Goal: Task Accomplishment & Management: Complete application form

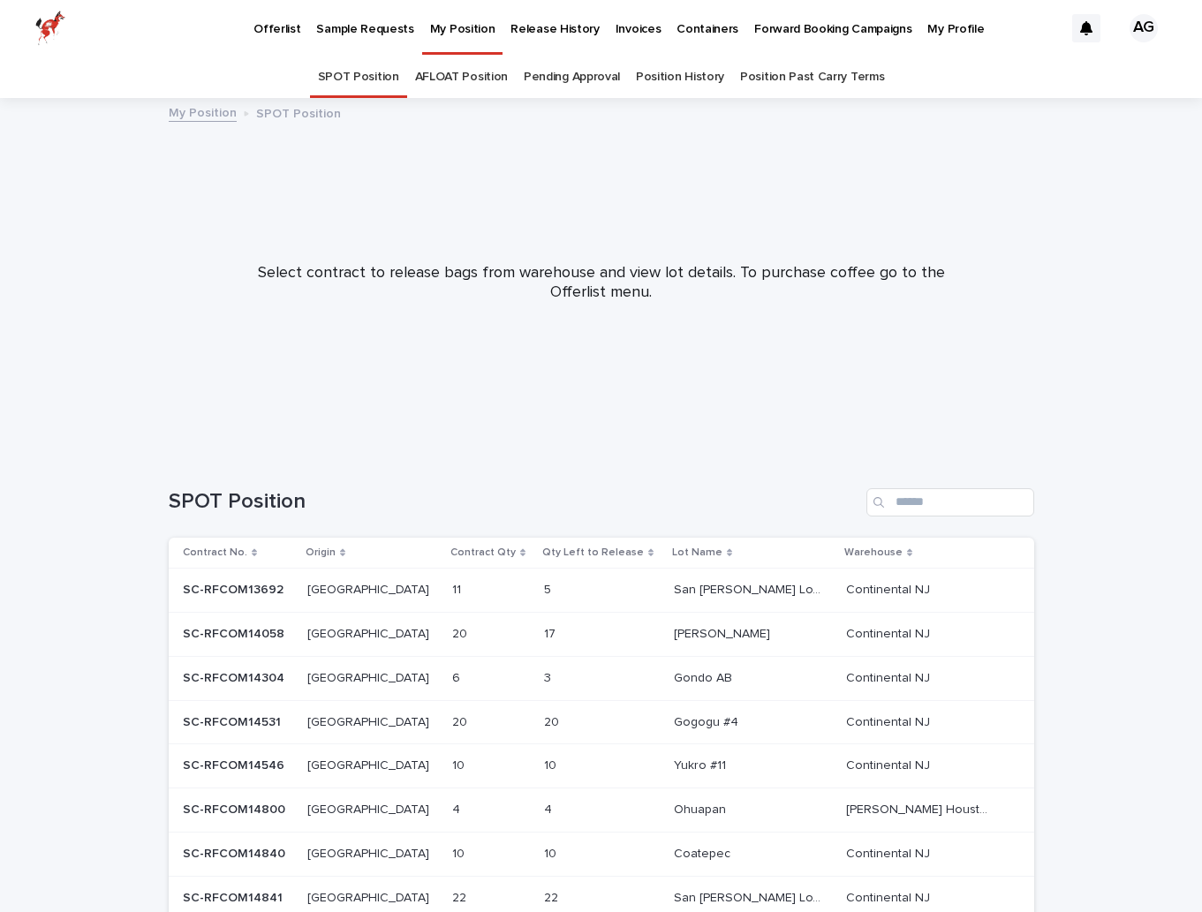
scroll to position [178, 0]
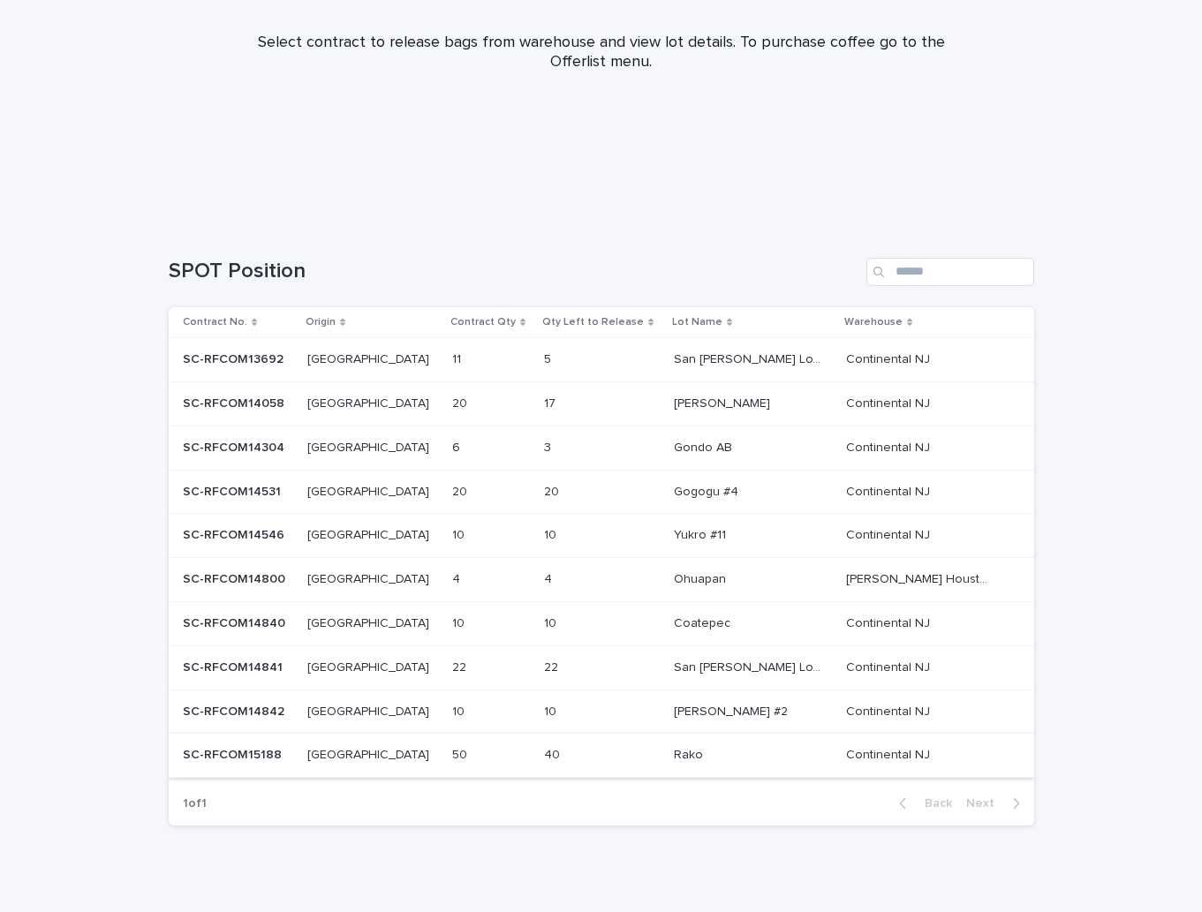
scroll to position [232, 0]
click at [1112, 652] on div "Loading... Saving… Loading... Saving… SPOT Position Add New Contract No. Origin…" at bounding box center [601, 574] width 1202 height 706
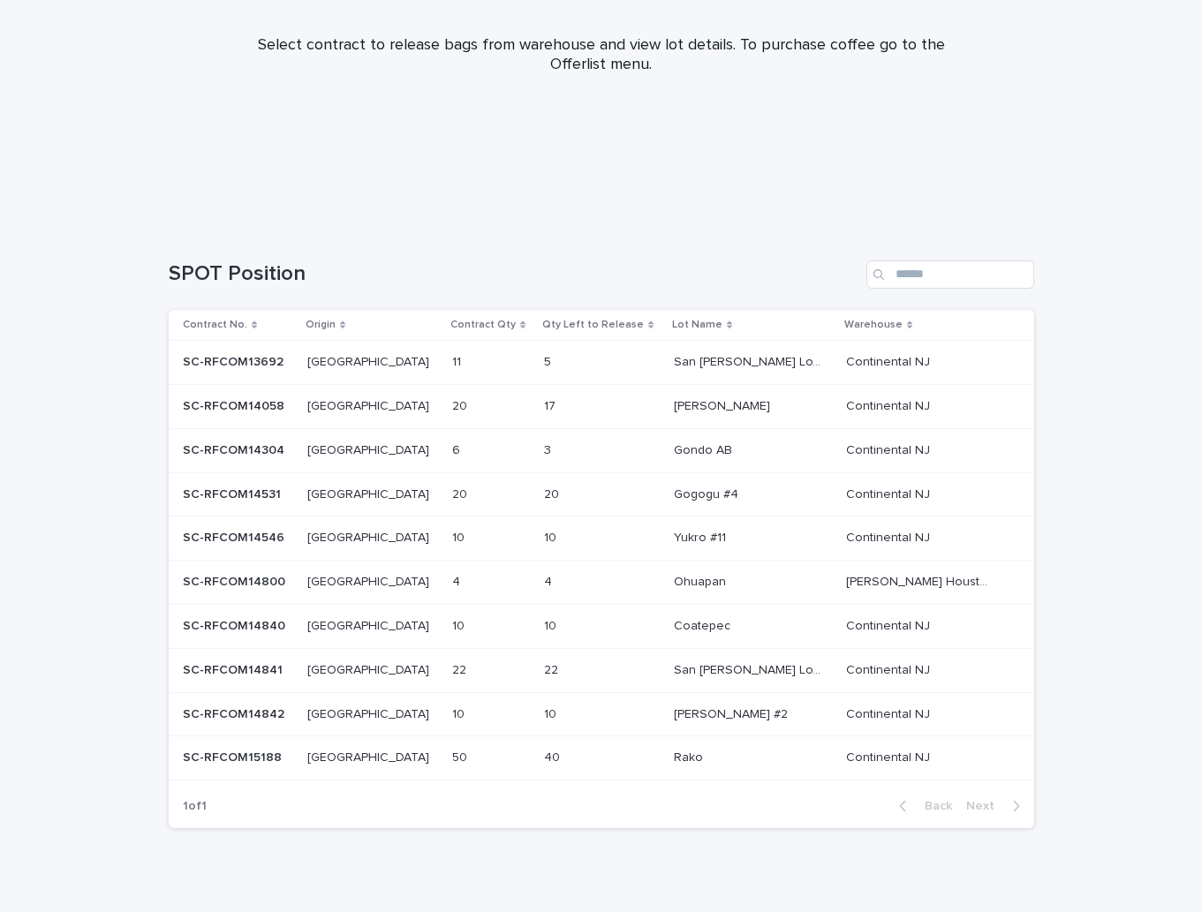
scroll to position [246, 0]
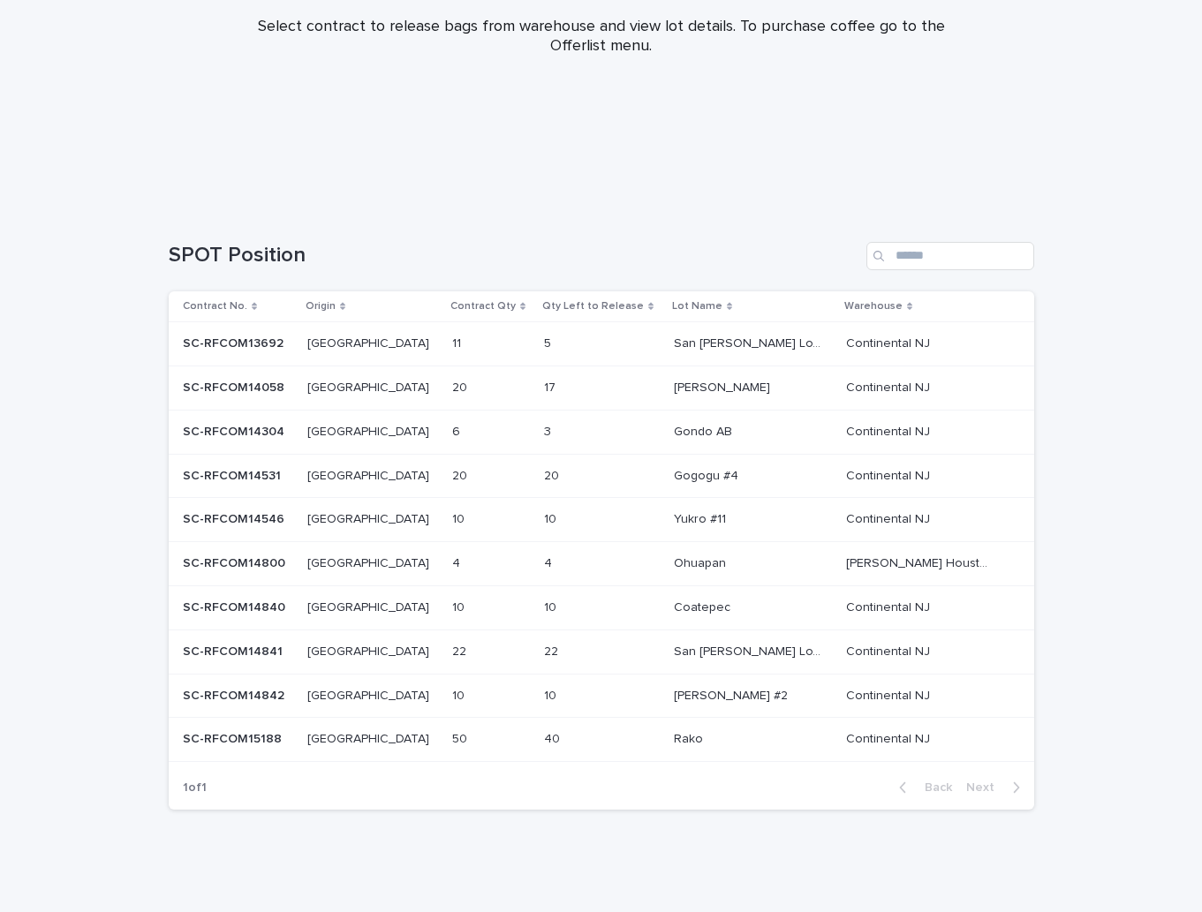
click at [593, 743] on p at bounding box center [580, 739] width 73 height 15
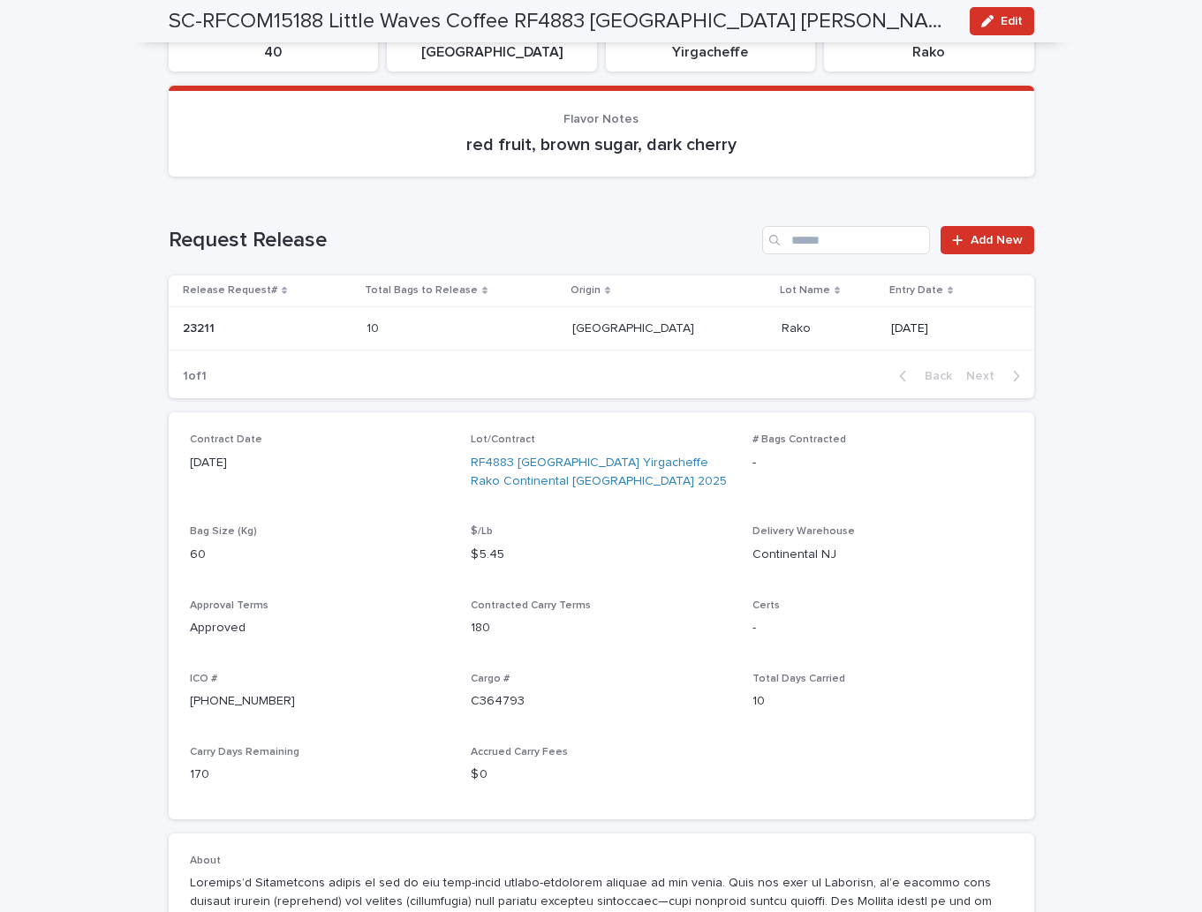
scroll to position [219, 0]
click at [1004, 233] on span "Add New" at bounding box center [996, 239] width 52 height 12
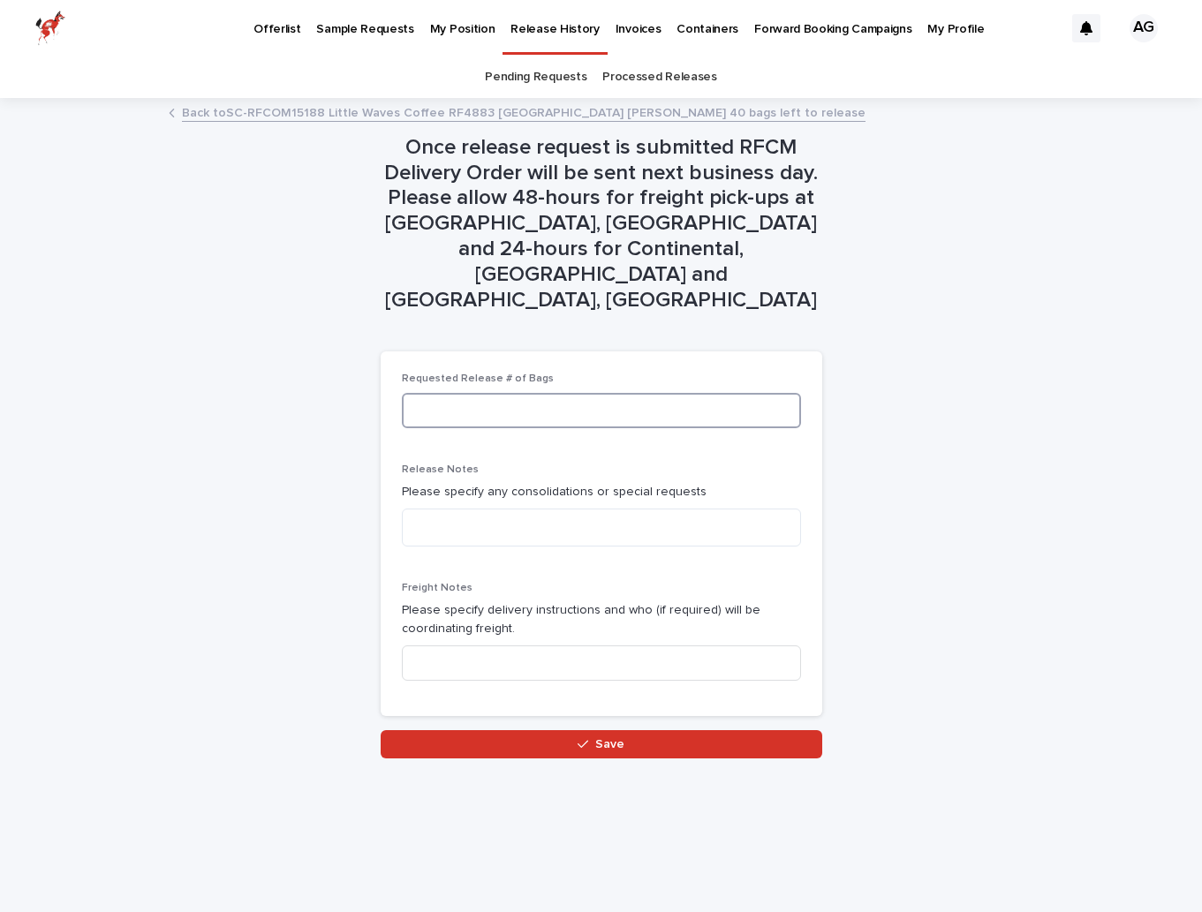
click at [543, 393] on input at bounding box center [601, 410] width 399 height 35
type input "*"
click at [544, 645] on input at bounding box center [601, 662] width 399 height 35
type input "*"
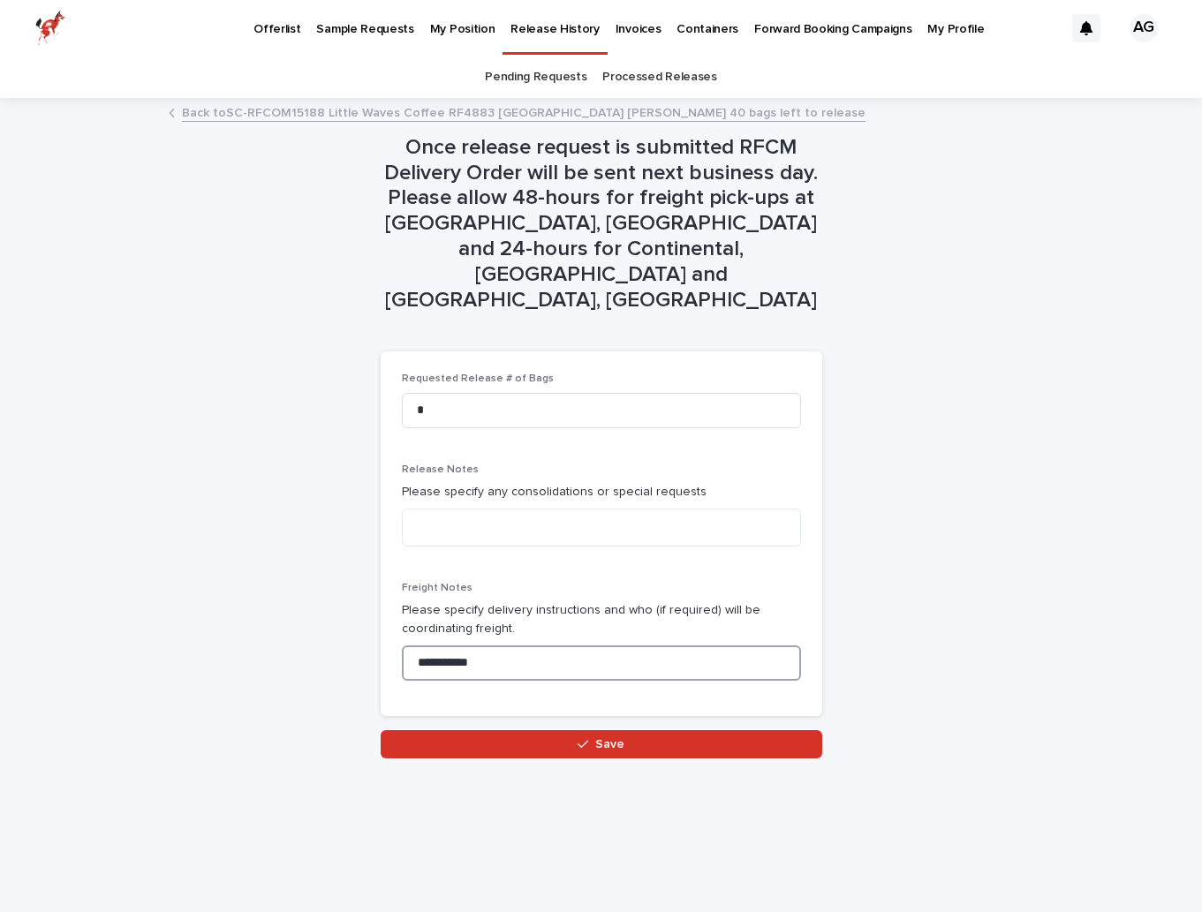
type input "**********"
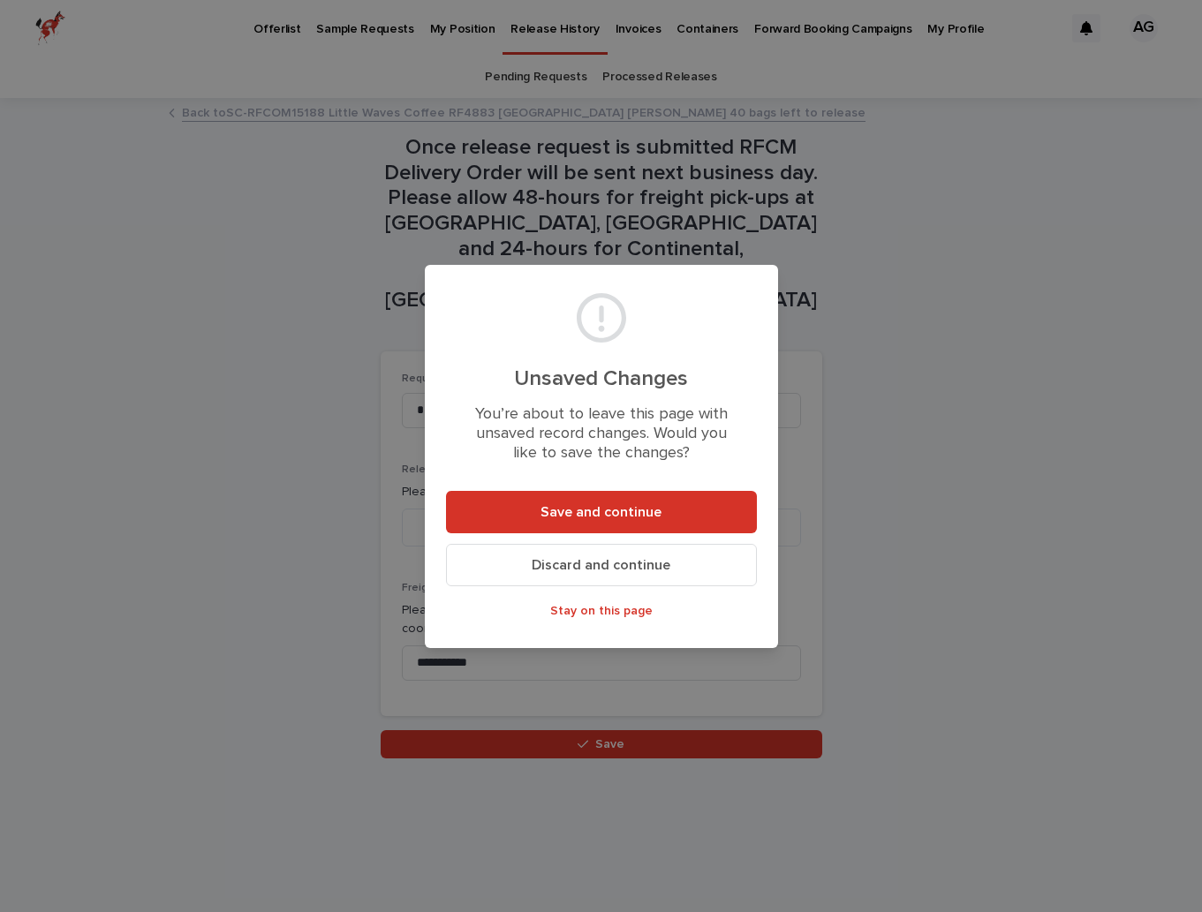
click at [656, 561] on span "Discard and continue" at bounding box center [601, 565] width 139 height 14
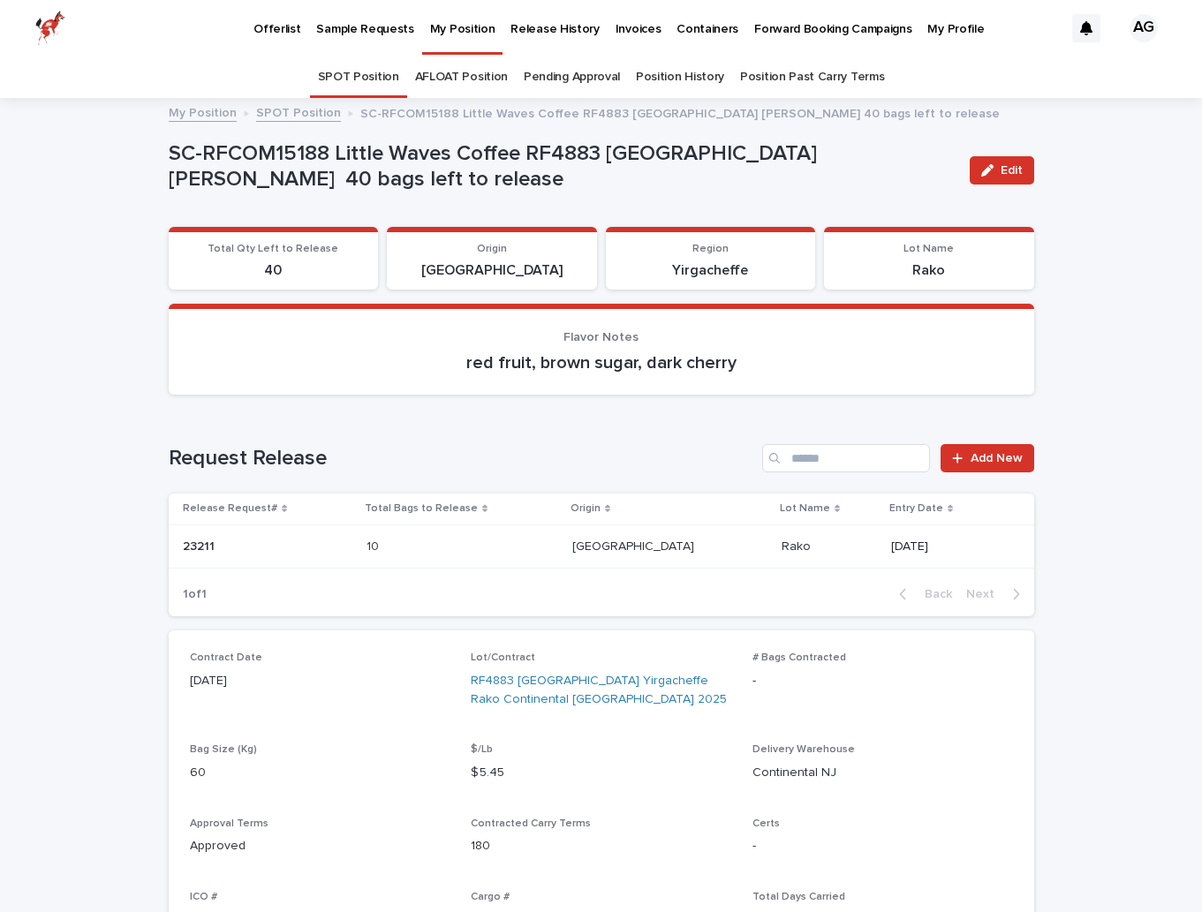
click at [449, 21] on p "My Position" at bounding box center [462, 18] width 65 height 37
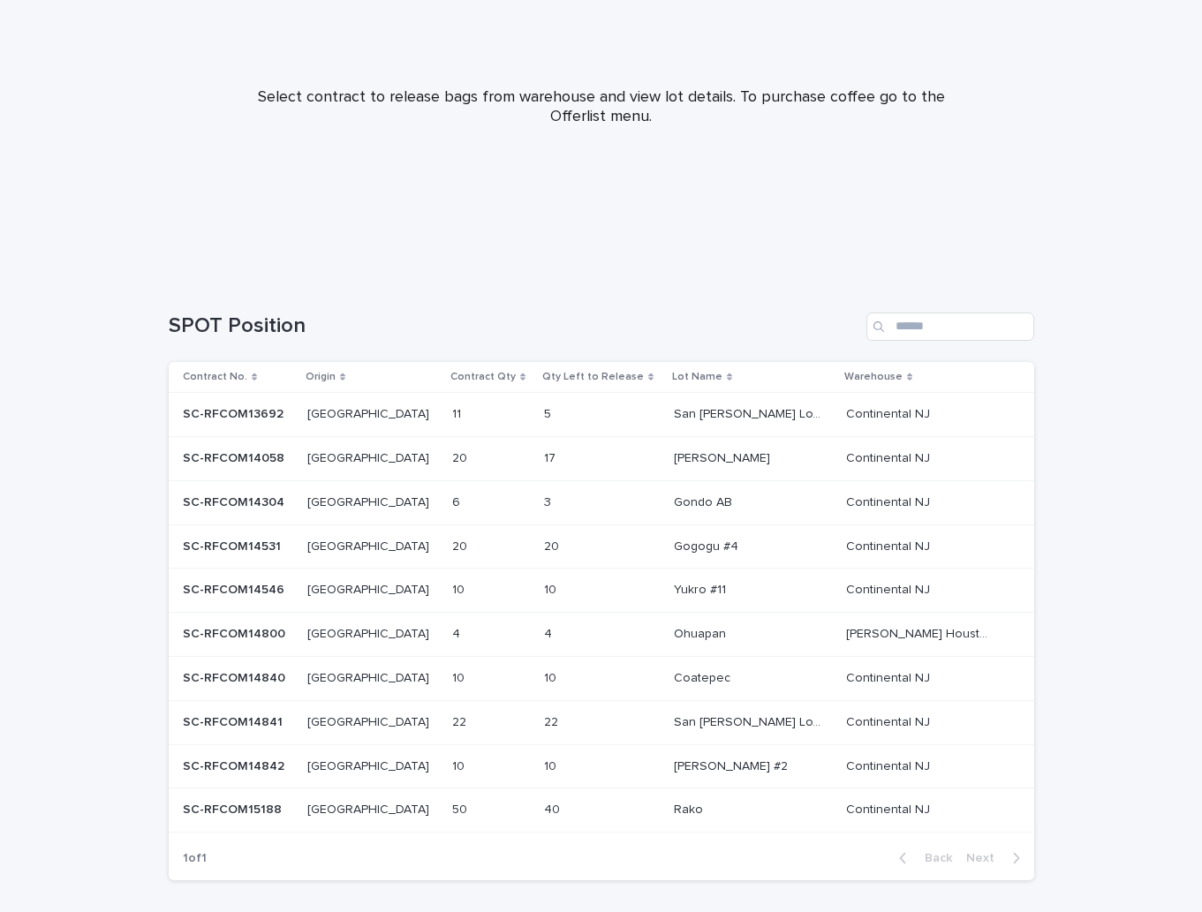
scroll to position [246, 0]
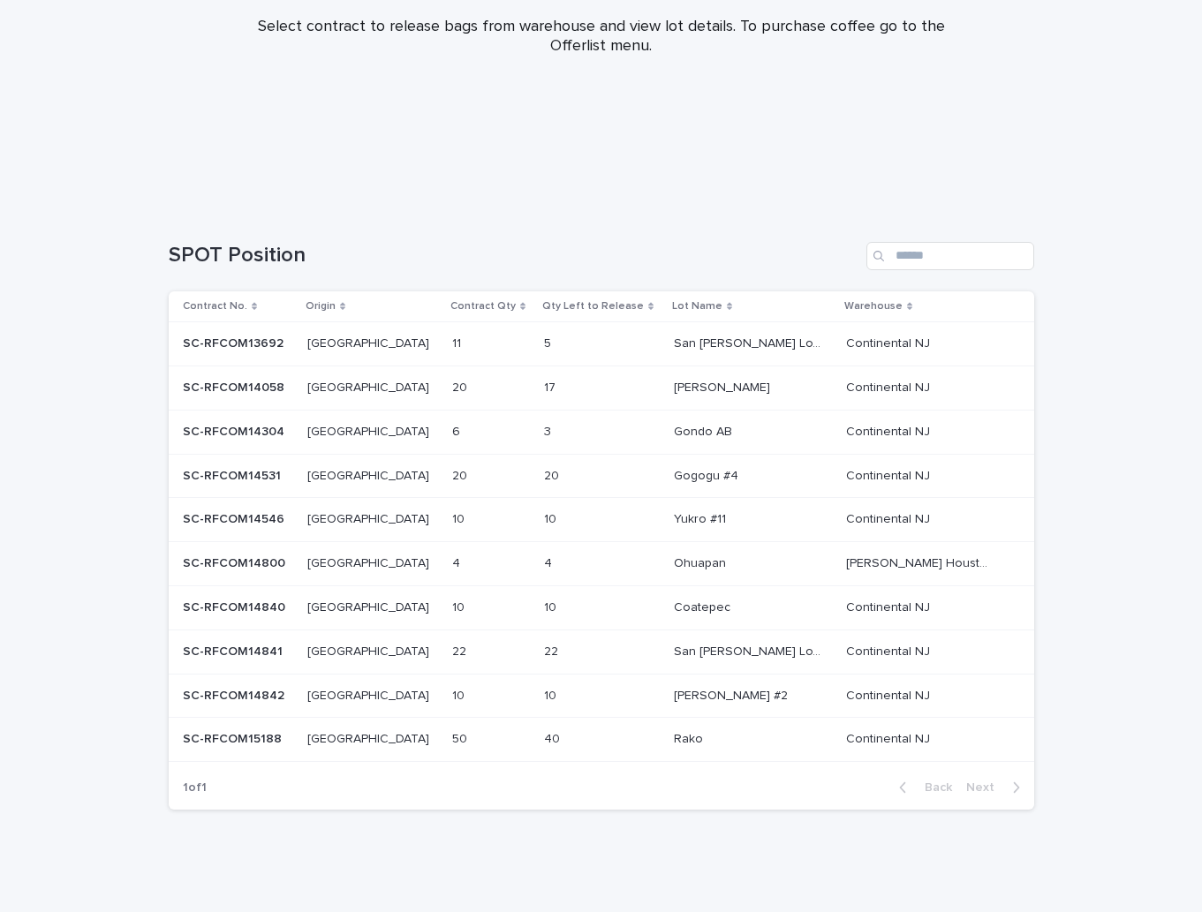
click at [493, 744] on div "50 50" at bounding box center [491, 739] width 78 height 29
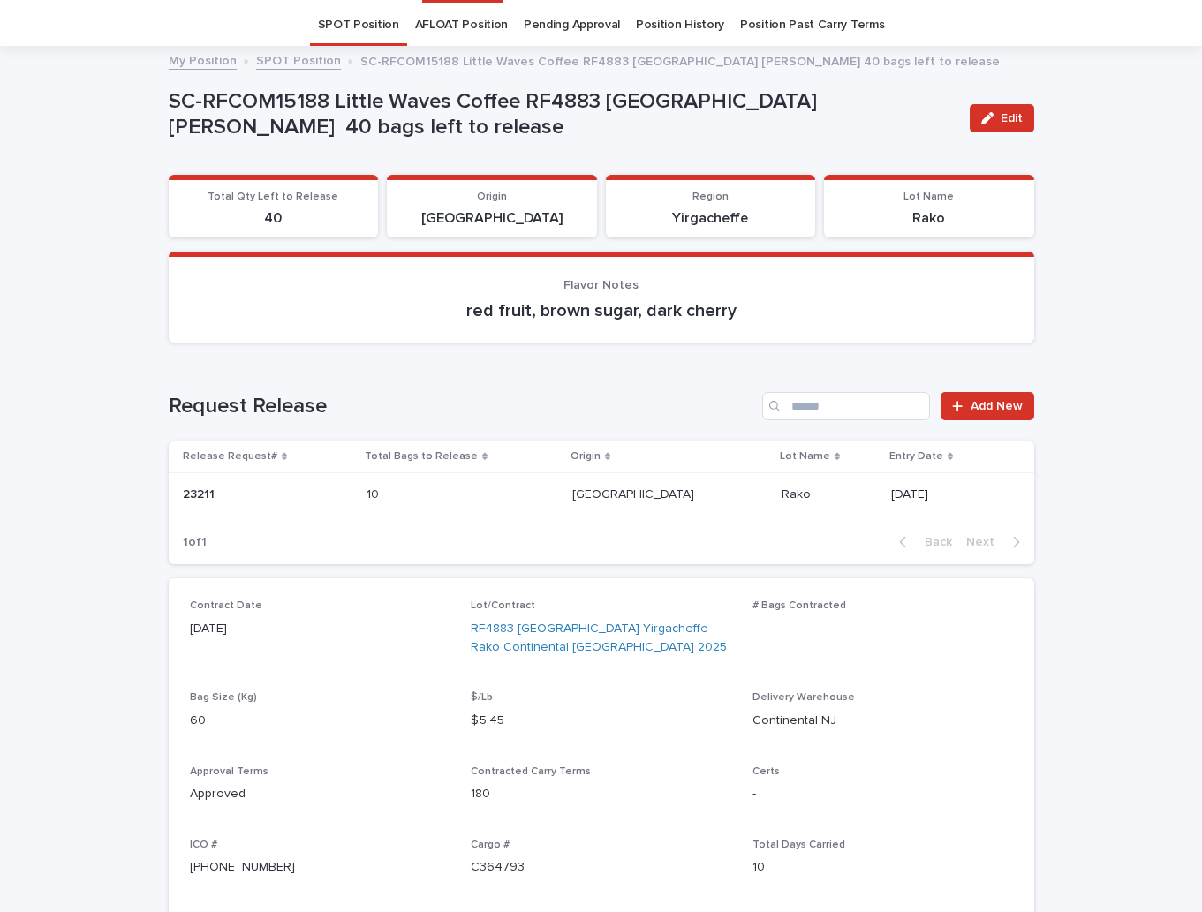
scroll to position [57, 0]
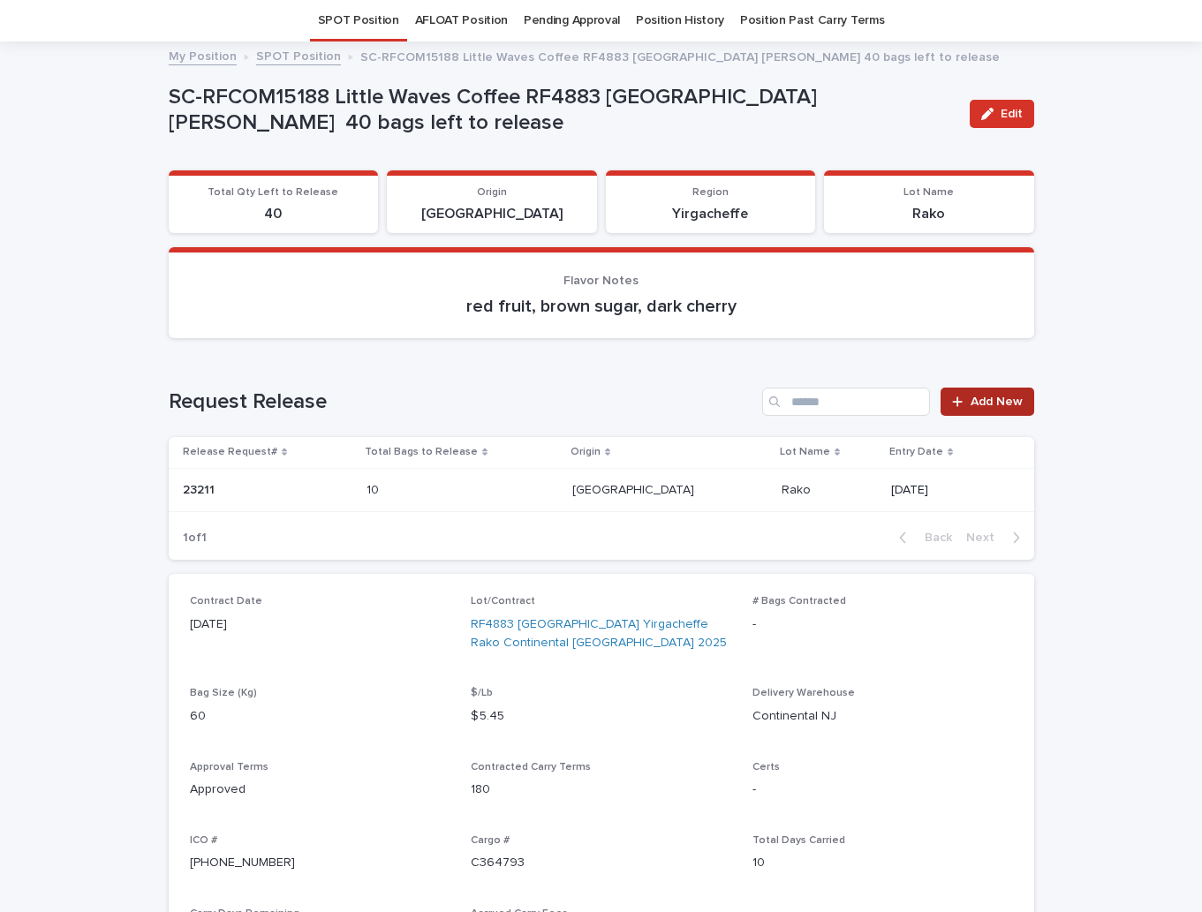
click at [955, 401] on icon at bounding box center [957, 402] width 11 height 12
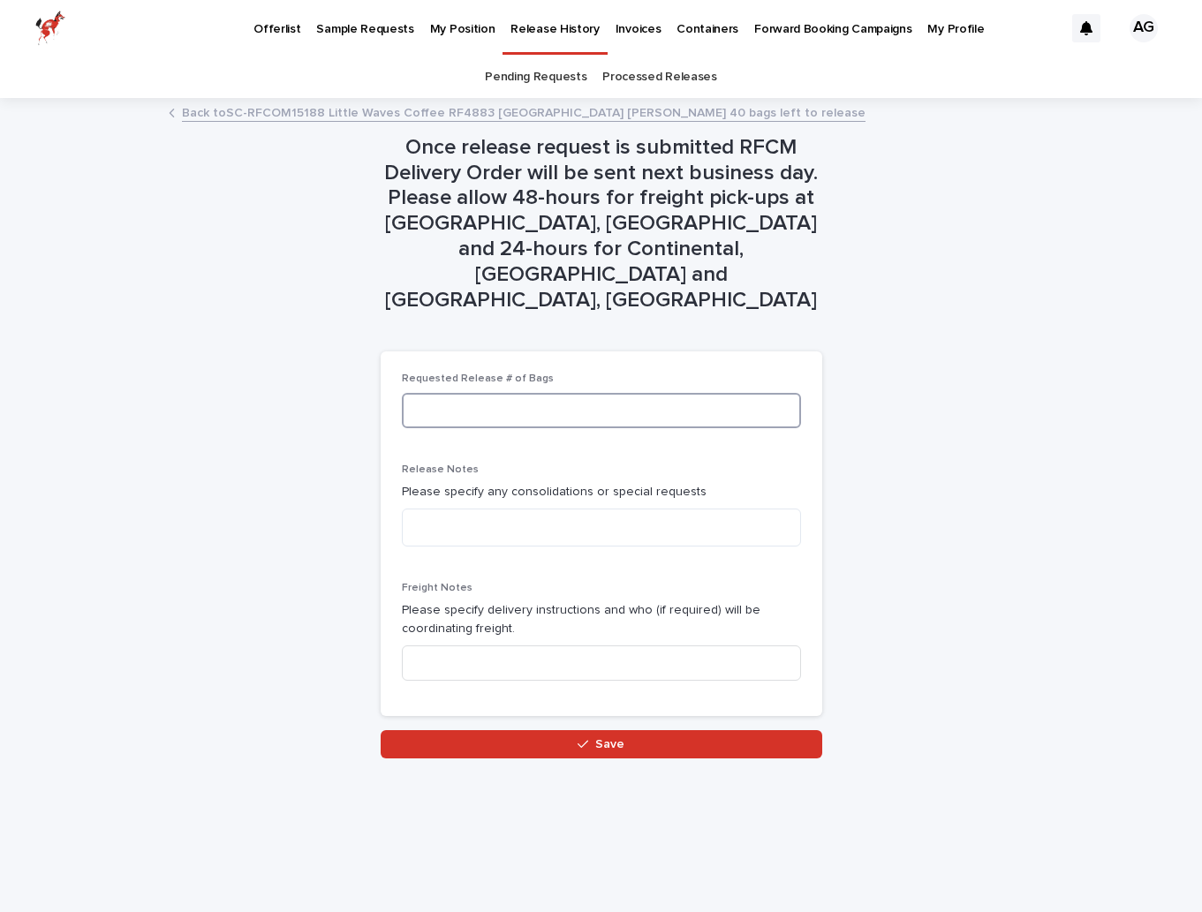
click at [556, 393] on input at bounding box center [601, 410] width 399 height 35
type input "*"
click at [538, 645] on input at bounding box center [601, 662] width 399 height 35
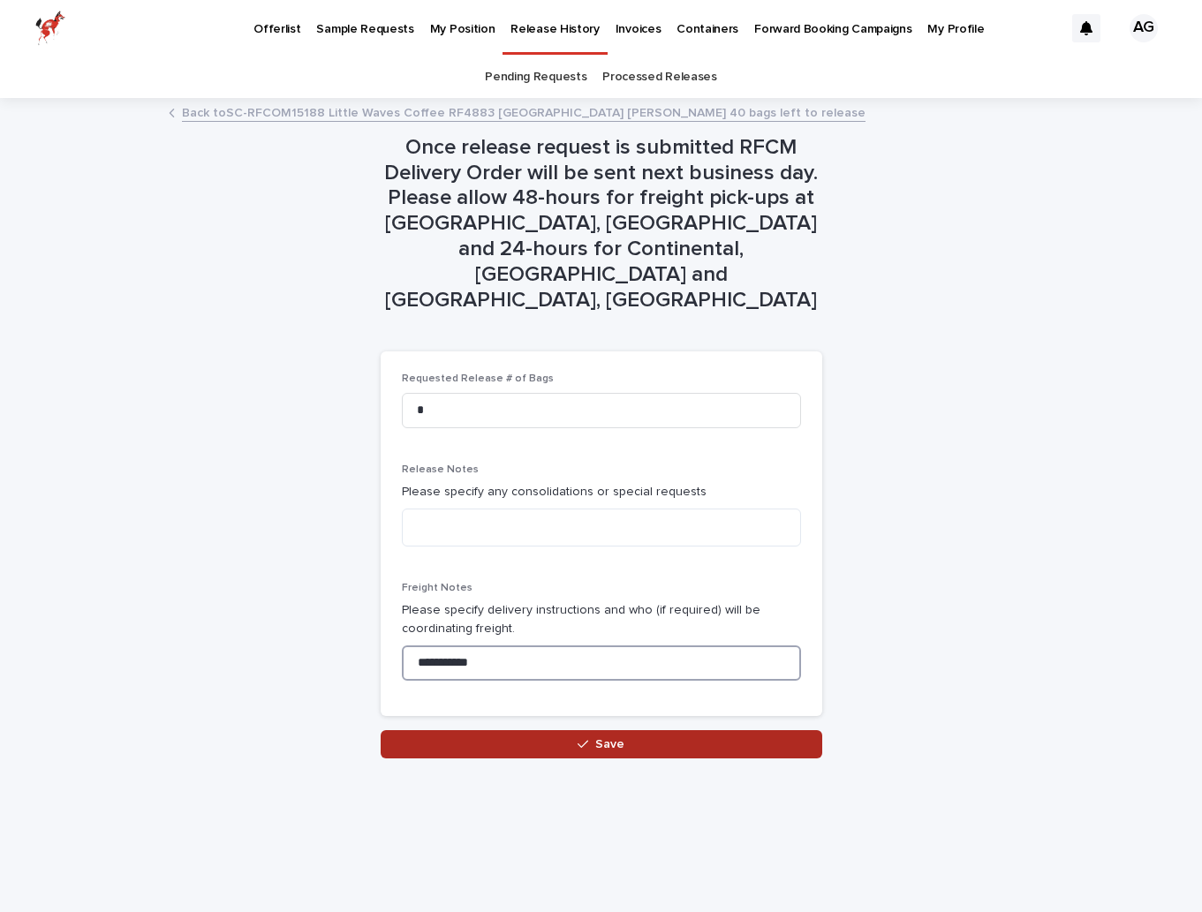
type input "**********"
click at [578, 738] on icon "button" at bounding box center [582, 744] width 11 height 12
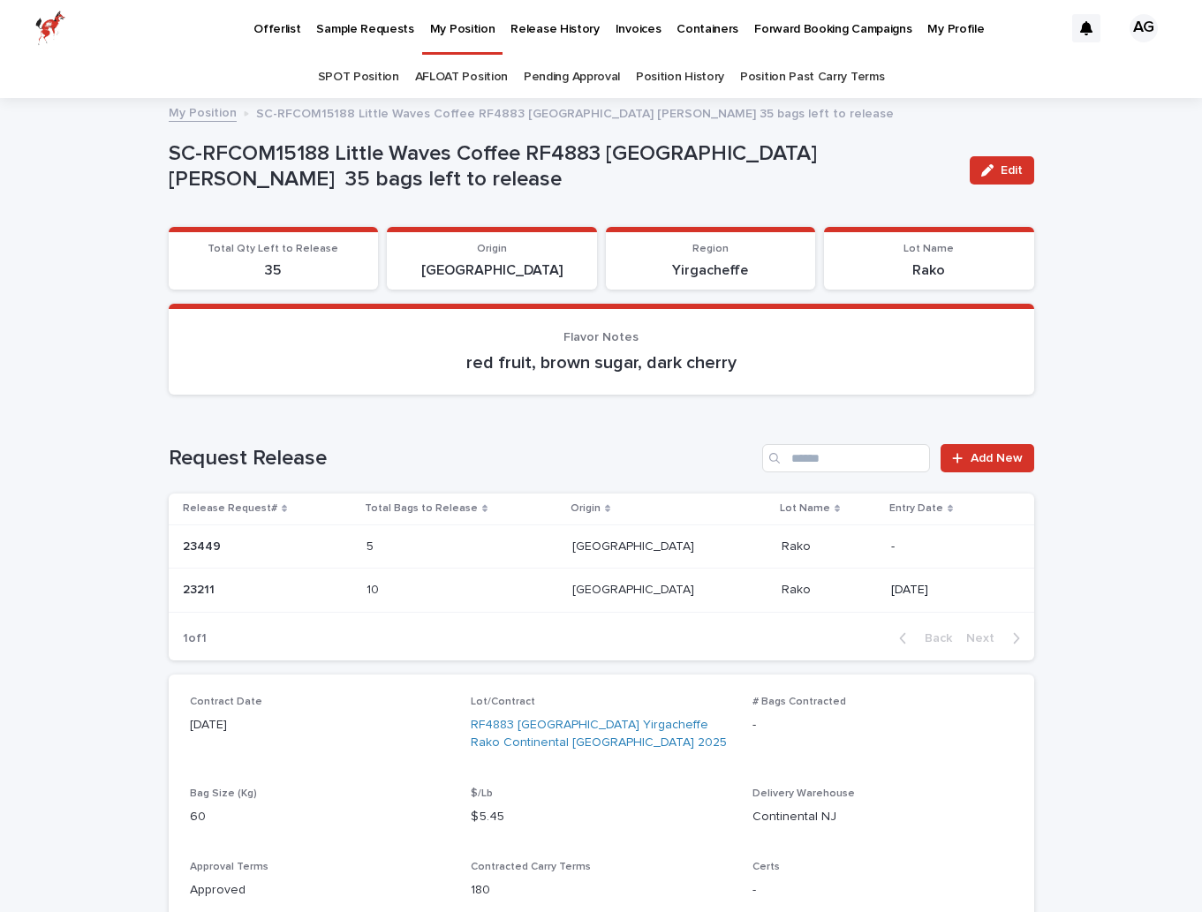
click at [442, 34] on p "My Position" at bounding box center [462, 18] width 65 height 37
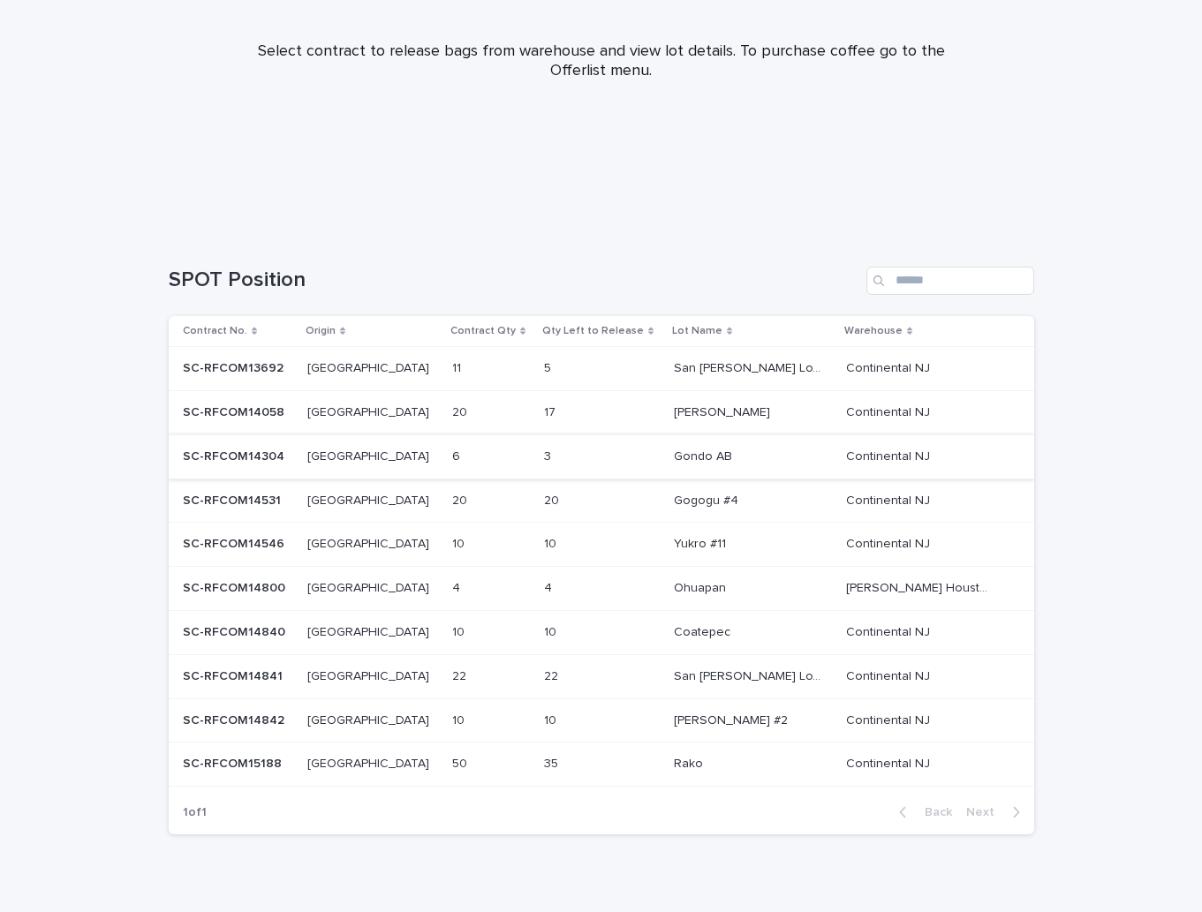
scroll to position [246, 0]
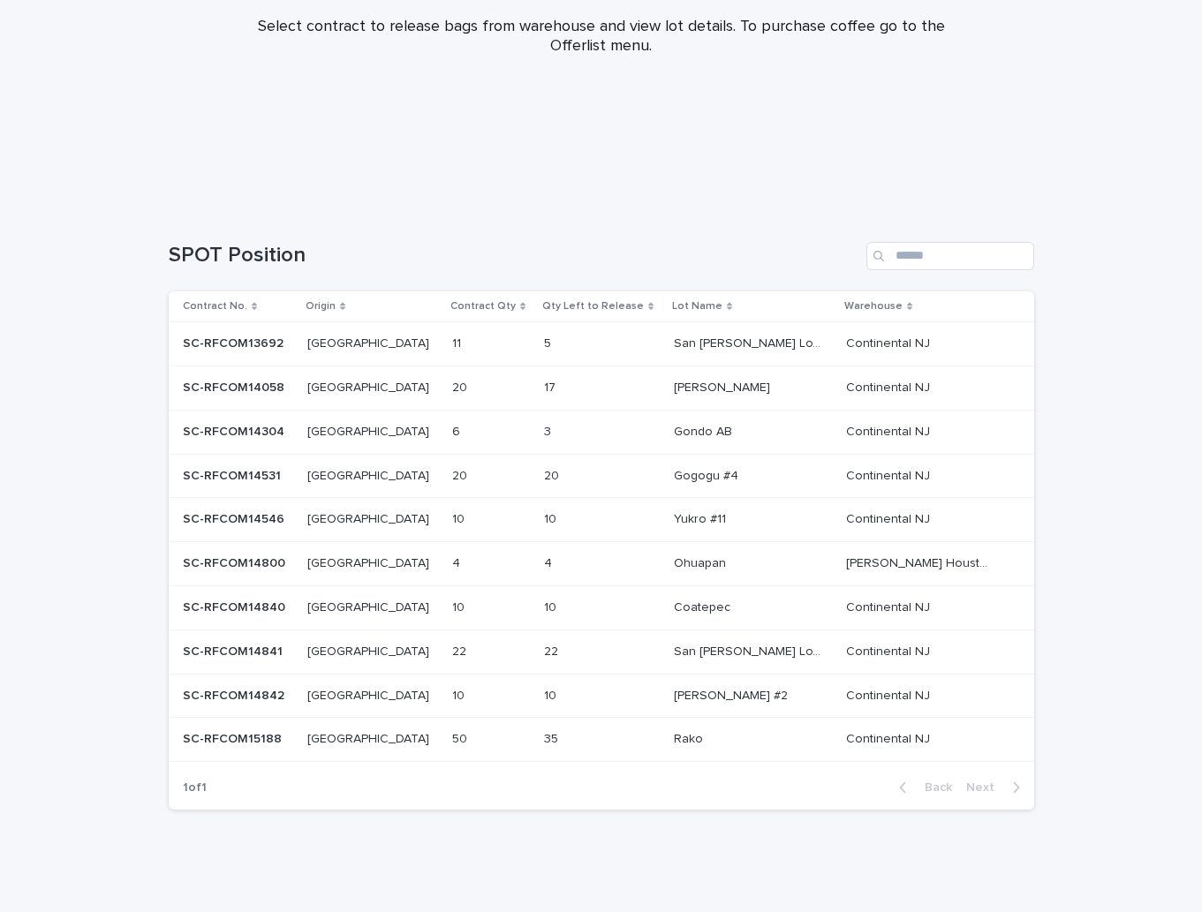
click at [293, 423] on div "SC-RFCOM14304 SC-RFCOM14304" at bounding box center [238, 432] width 110 height 29
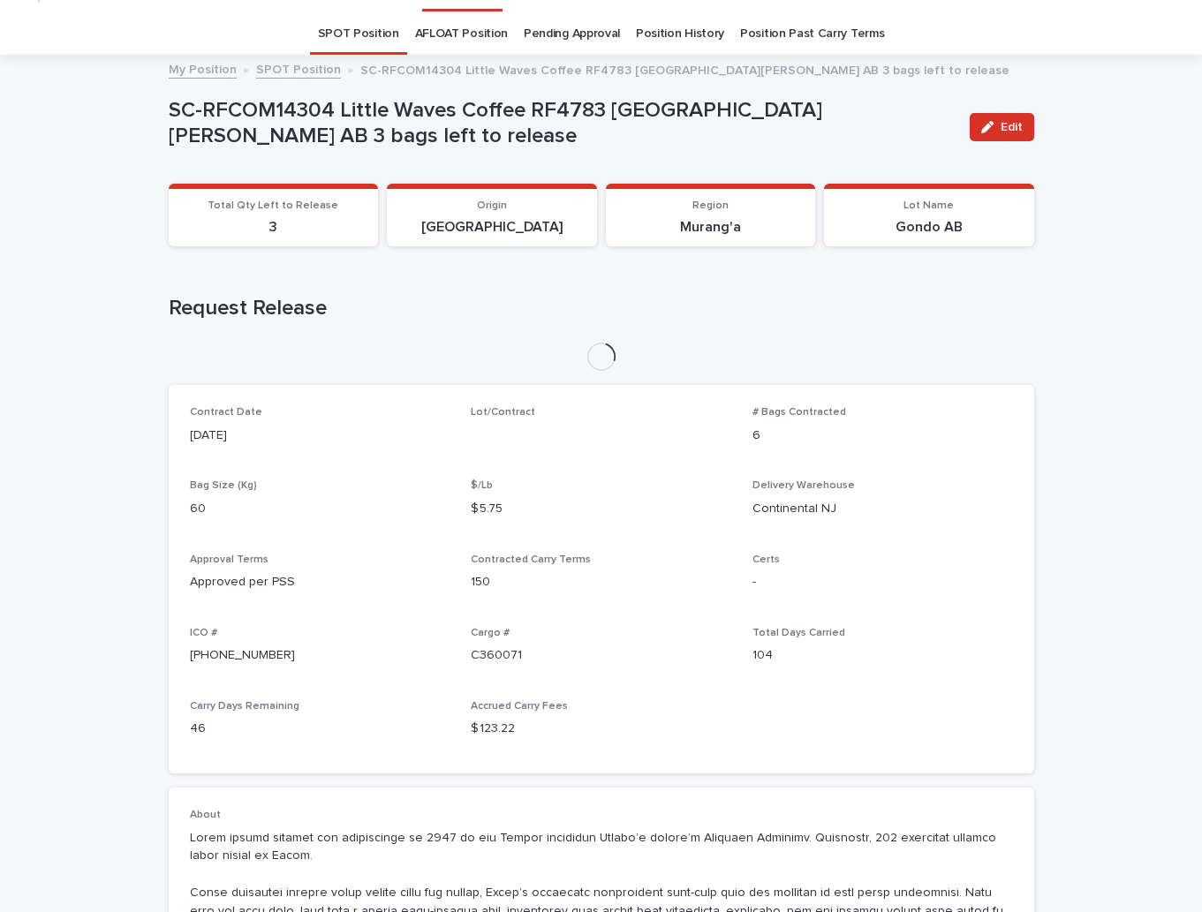
scroll to position [47, 0]
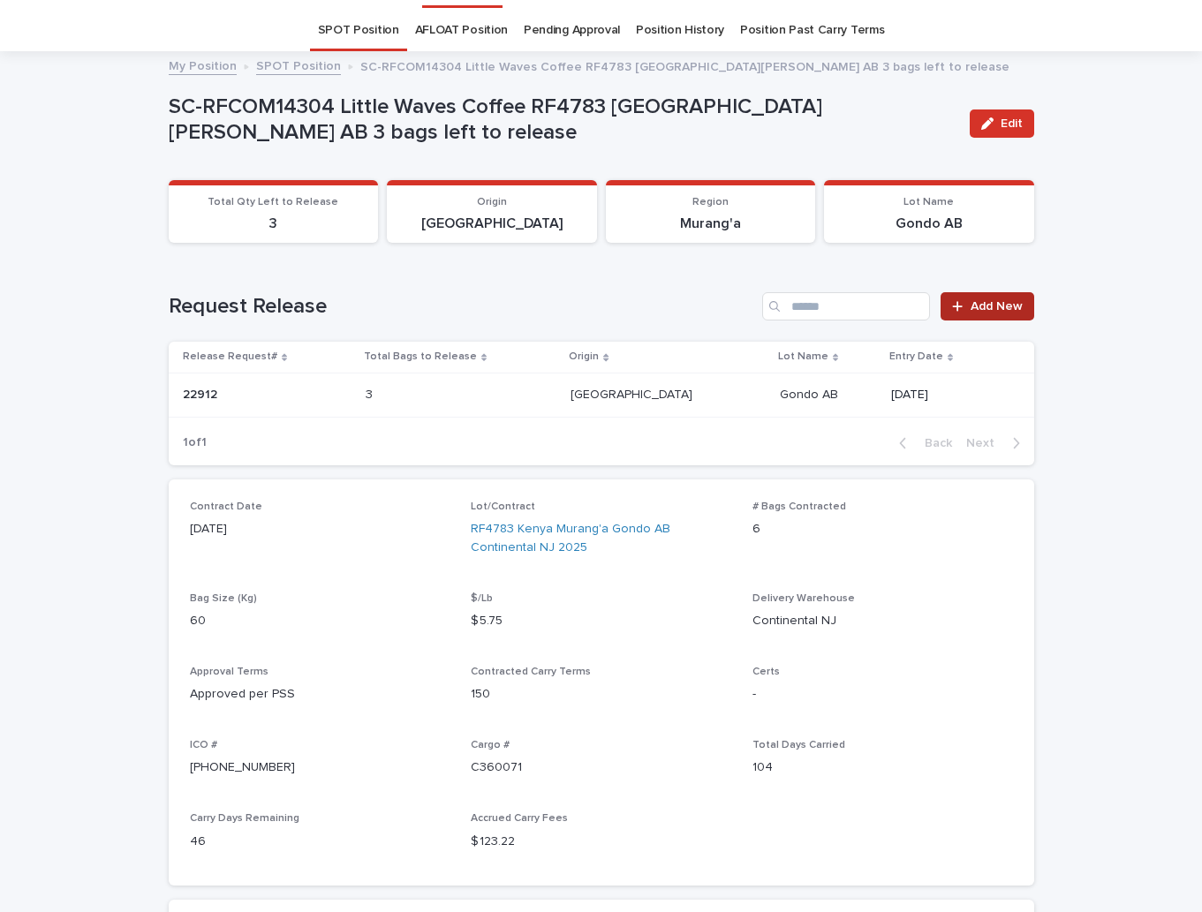
click at [965, 307] on div at bounding box center [961, 306] width 18 height 12
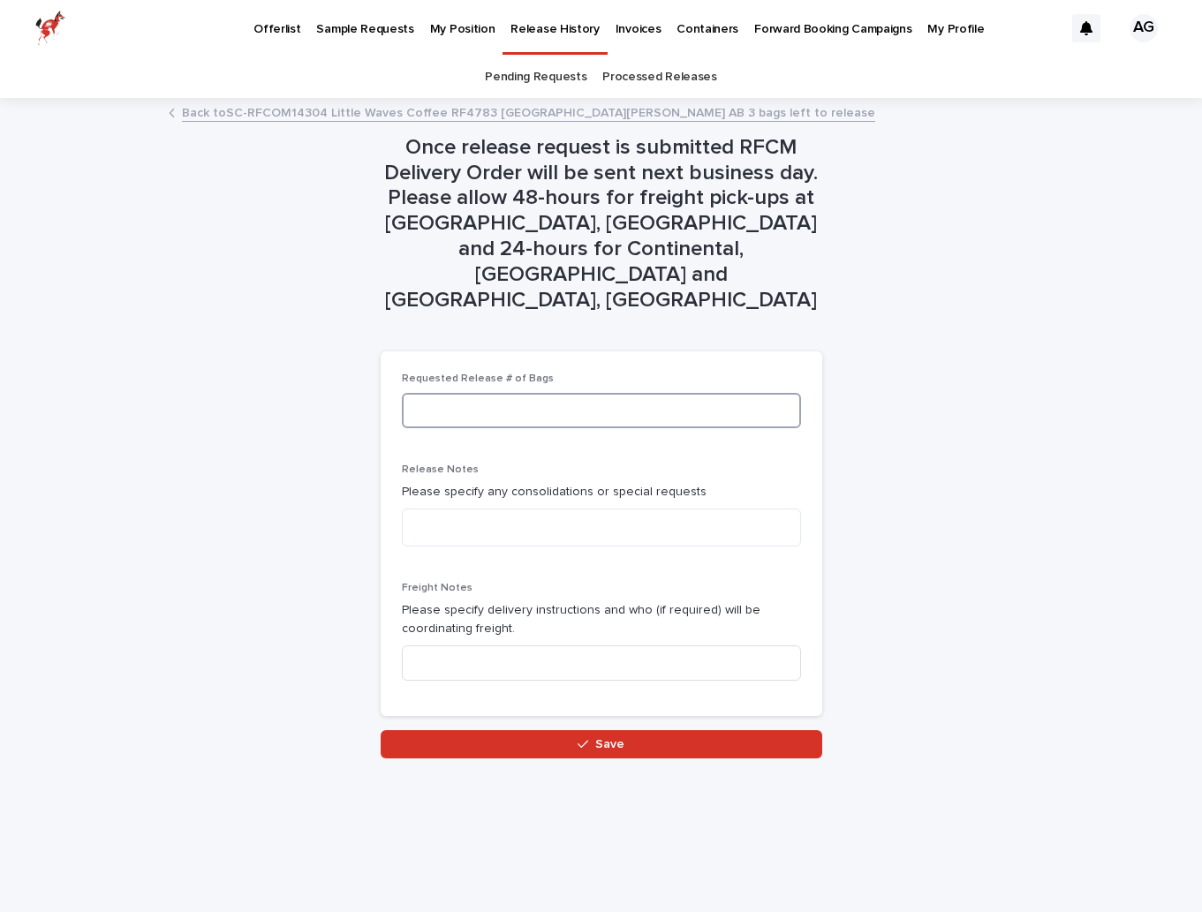
click at [644, 393] on input at bounding box center [601, 410] width 399 height 35
type input "*"
click at [525, 591] on div "Freight Notes Please specify delivery instructions and who (if required) will b…" at bounding box center [601, 638] width 399 height 113
click at [515, 645] on input at bounding box center [601, 662] width 399 height 35
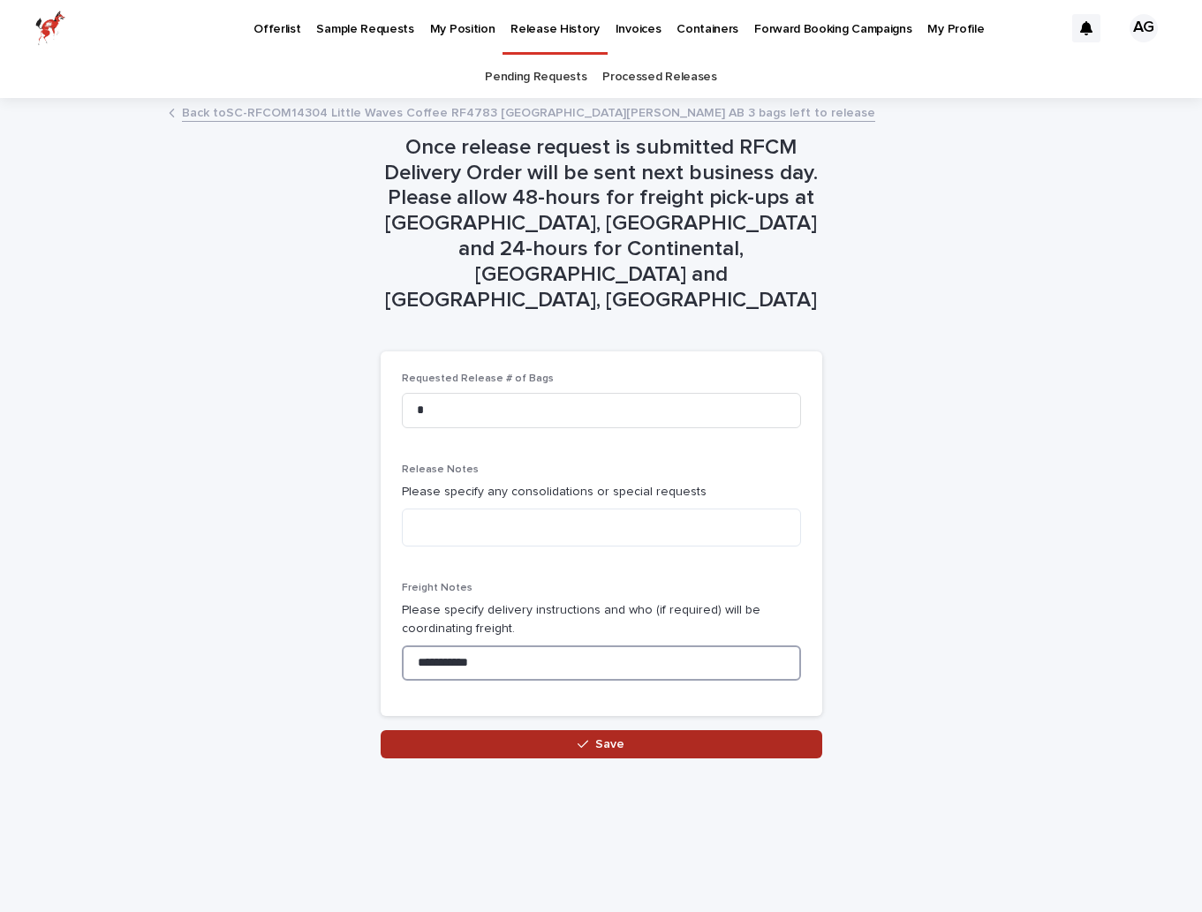
type input "**********"
click at [545, 730] on button "Save" at bounding box center [602, 744] width 442 height 28
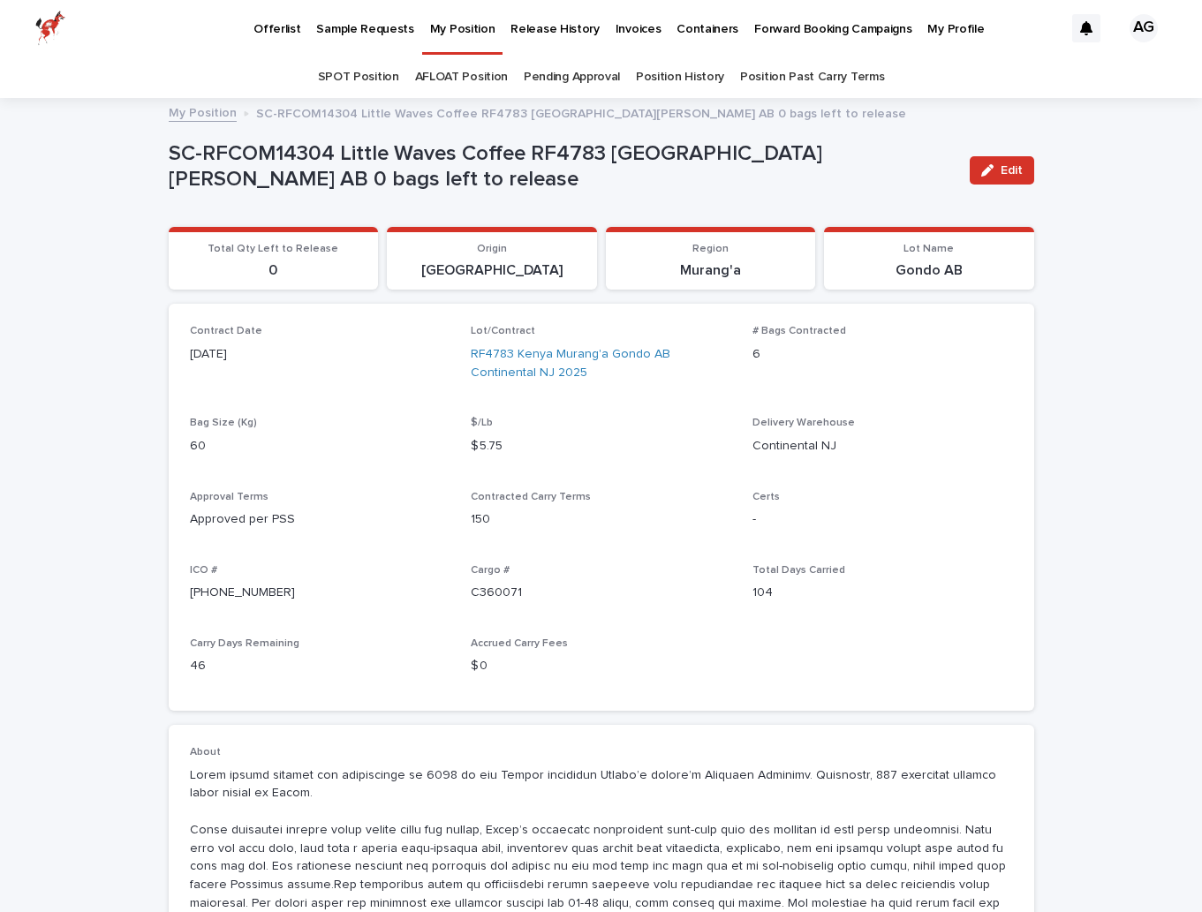
click at [459, 30] on p "My Position" at bounding box center [462, 18] width 65 height 37
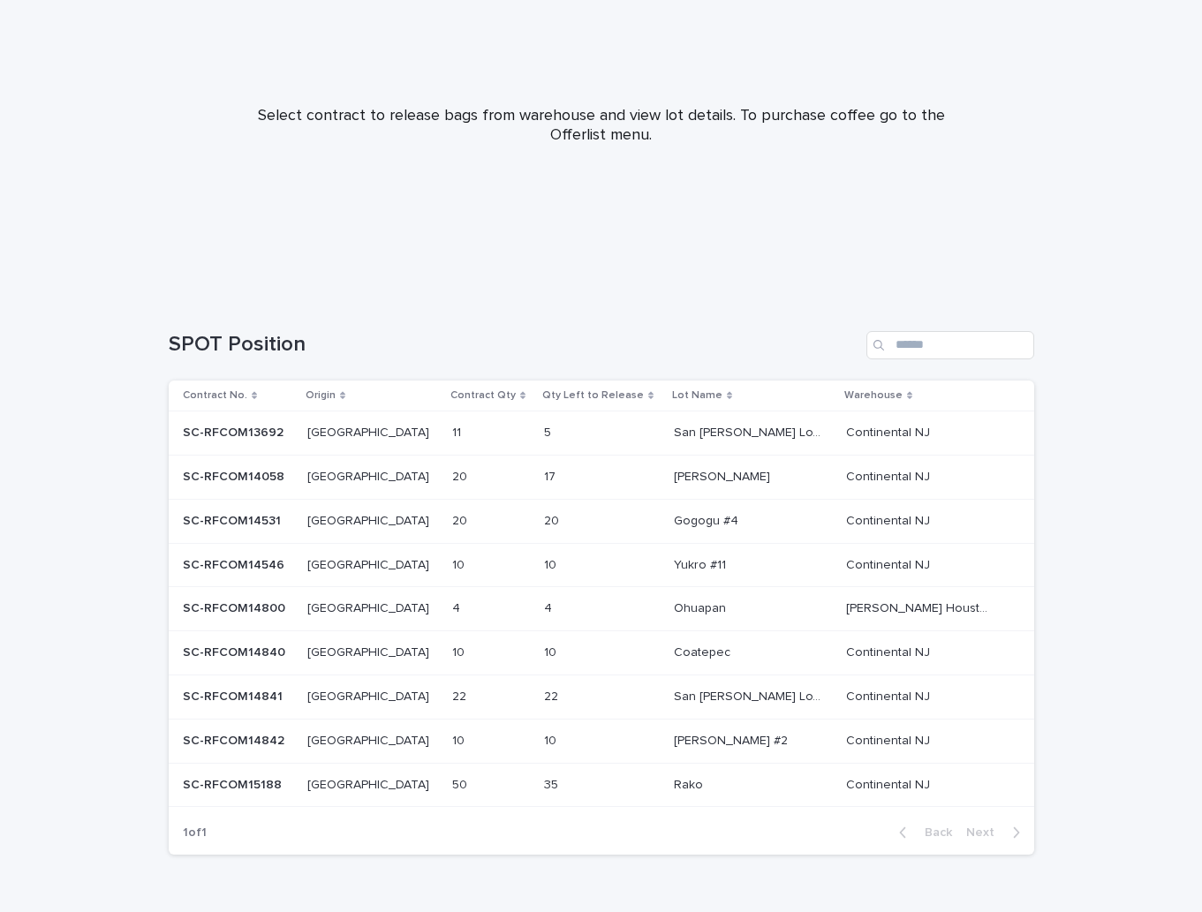
scroll to position [168, 0]
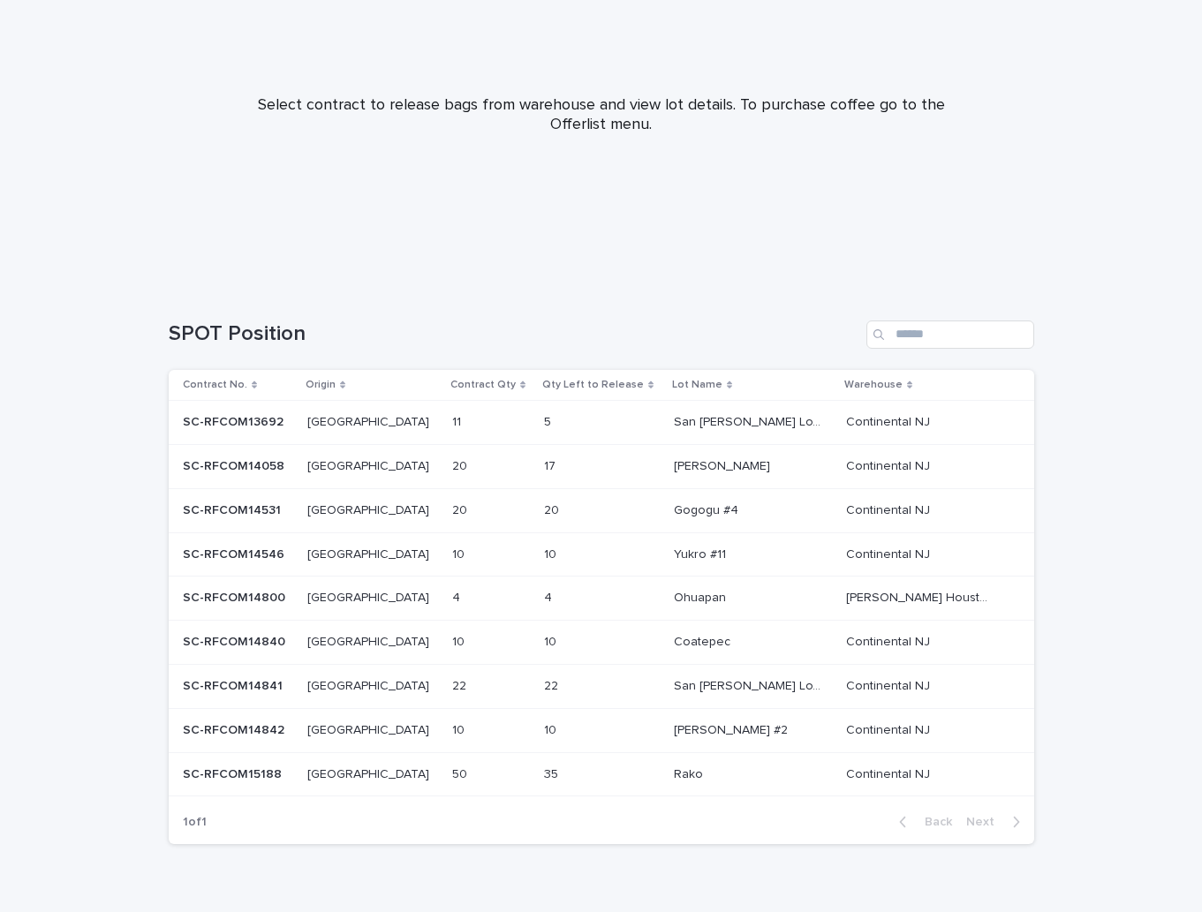
click at [612, 470] on div "17 17" at bounding box center [602, 466] width 116 height 29
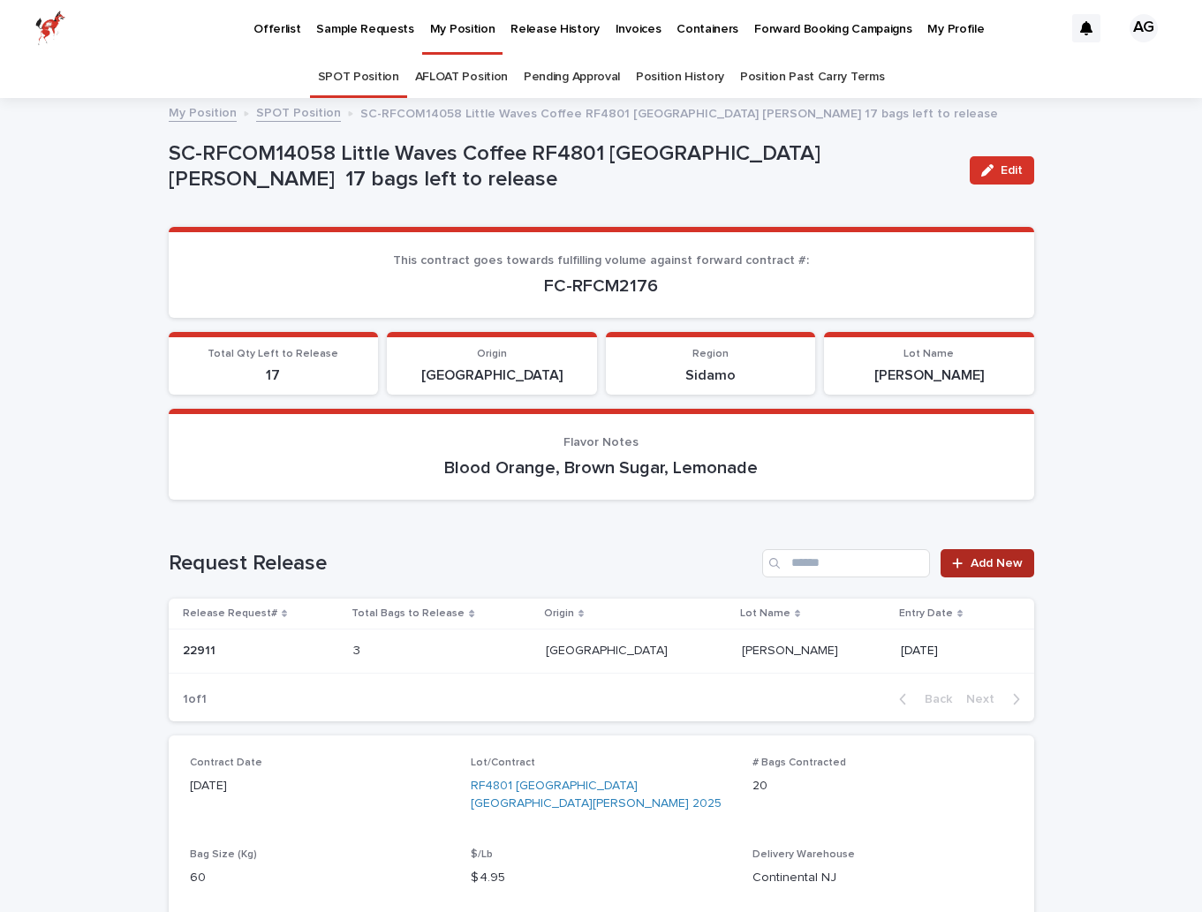
click at [987, 554] on link "Add New" at bounding box center [986, 563] width 93 height 28
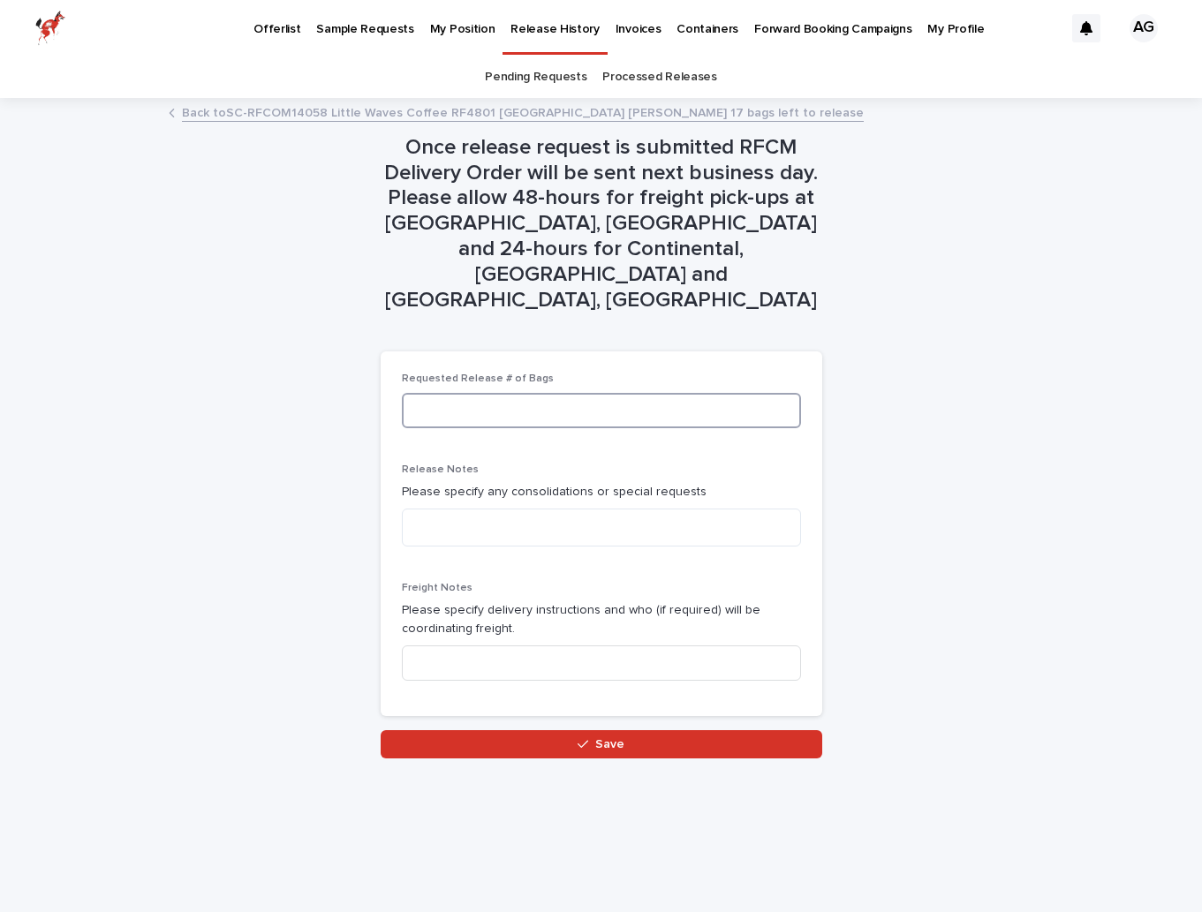
click at [588, 393] on input at bounding box center [601, 410] width 399 height 35
type input "*"
click at [487, 645] on input at bounding box center [601, 662] width 399 height 35
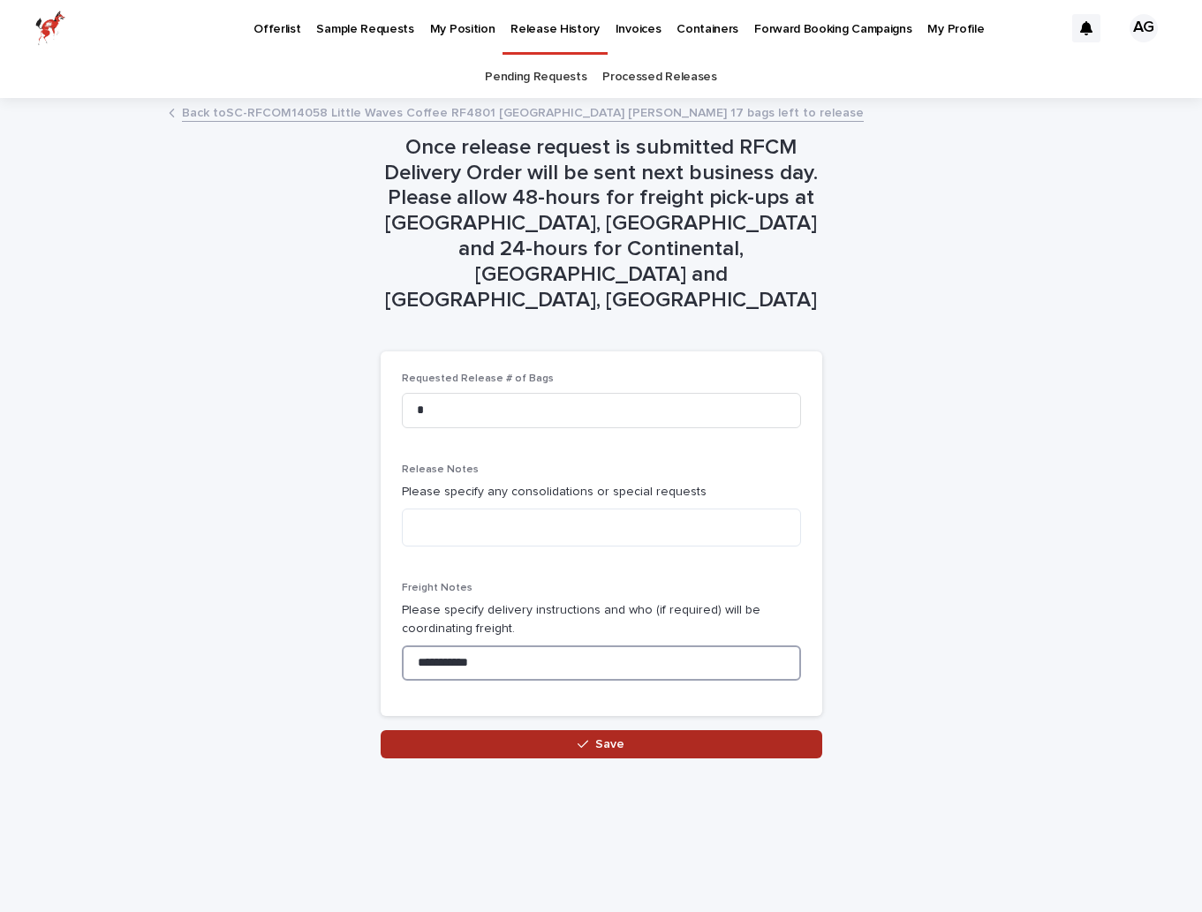
type input "**********"
click at [501, 730] on button "Save" at bounding box center [602, 744] width 442 height 28
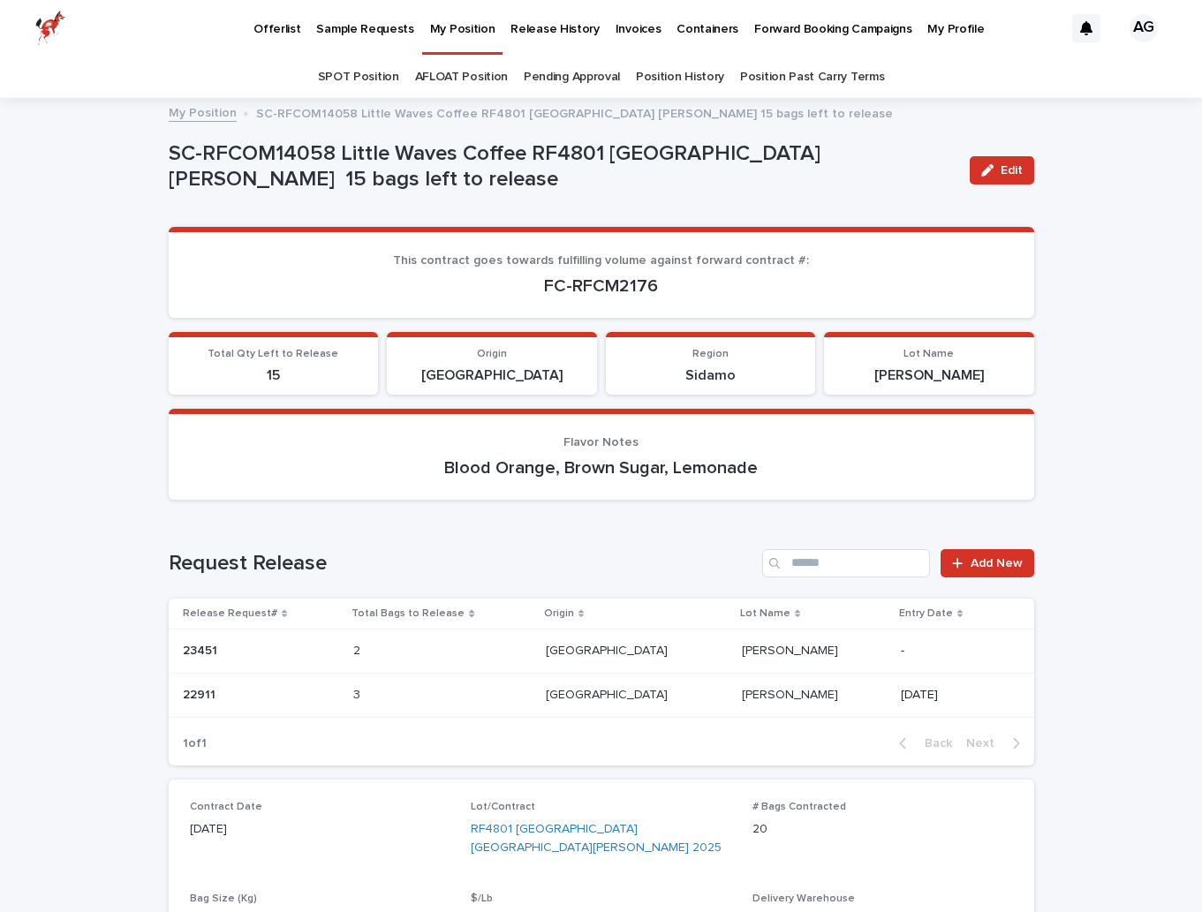
click at [519, 29] on p "Release History" at bounding box center [554, 18] width 88 height 37
